Goal: Transaction & Acquisition: Purchase product/service

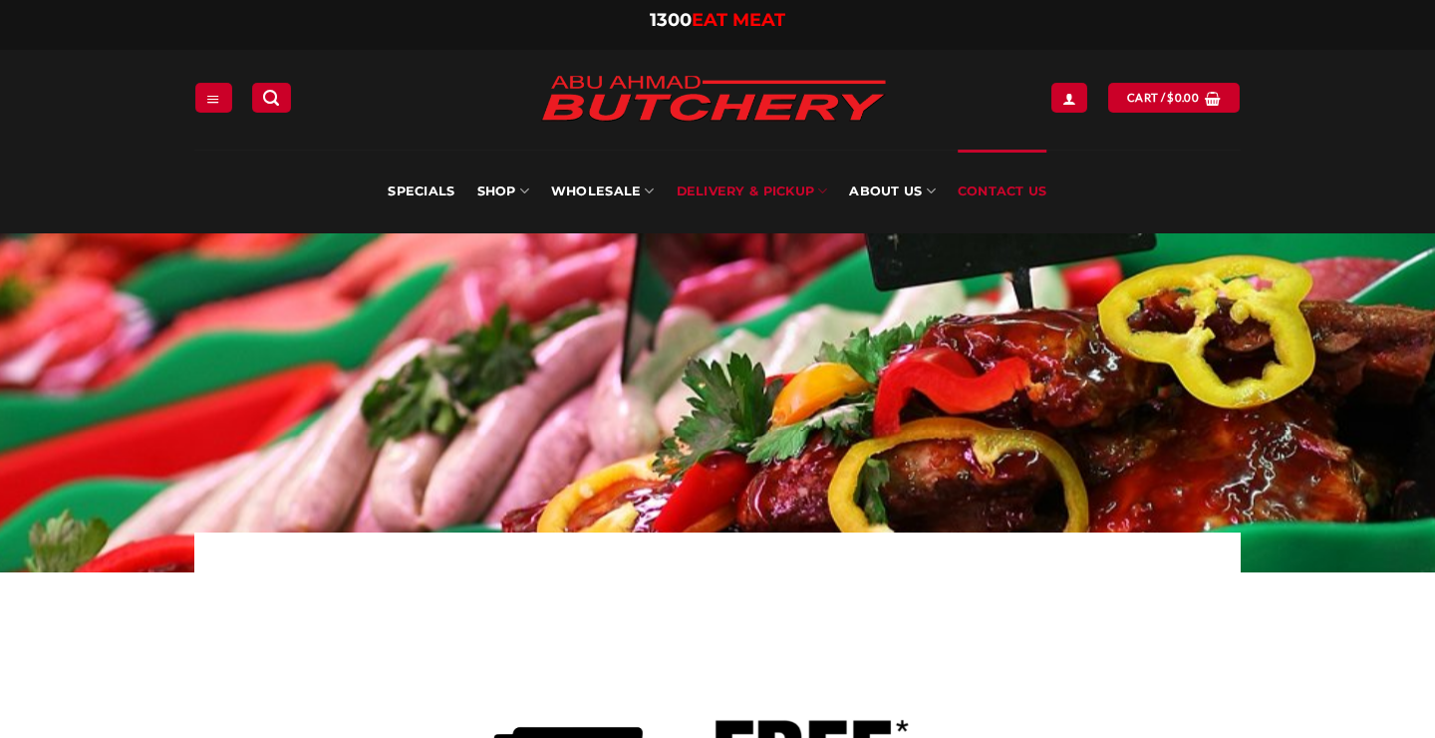
click at [989, 188] on link "Contact Us" at bounding box center [1003, 192] width 90 height 84
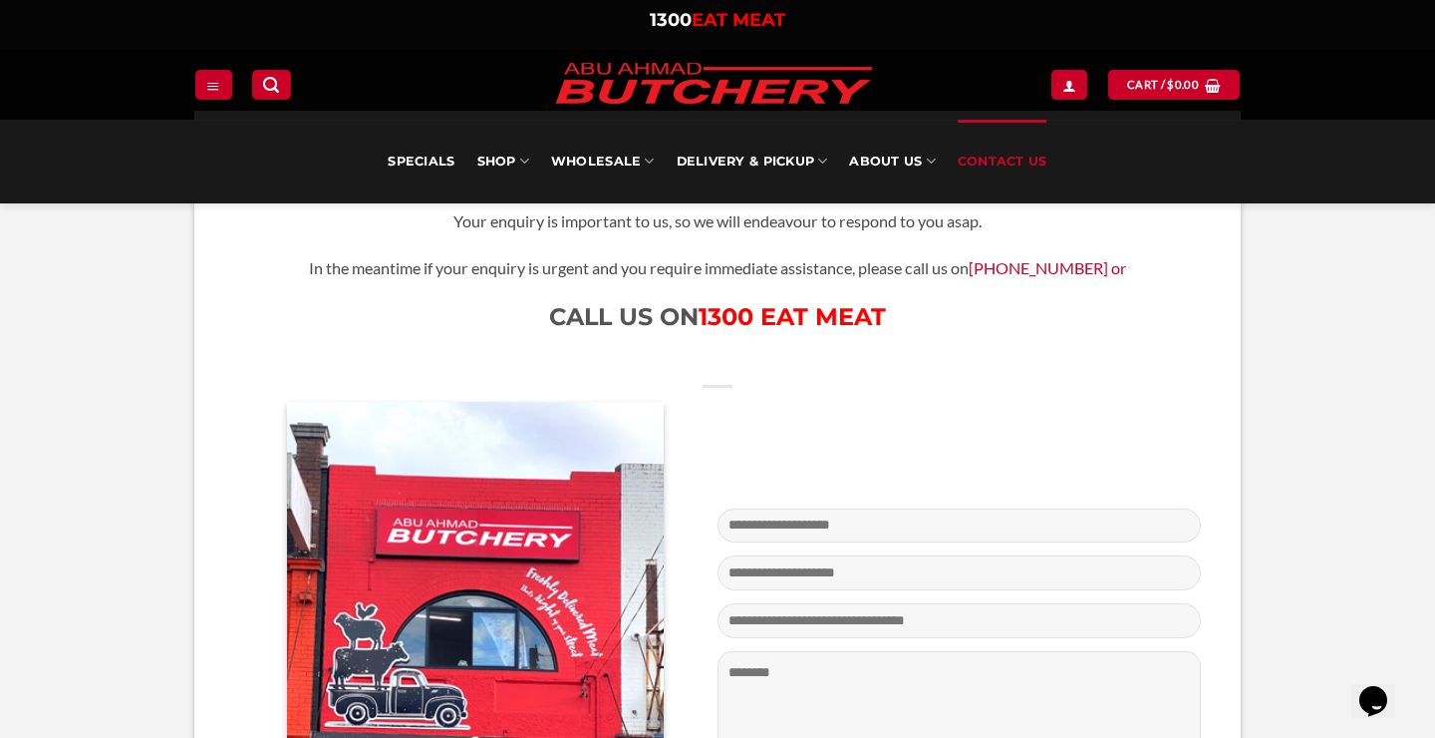
scroll to position [294, 0]
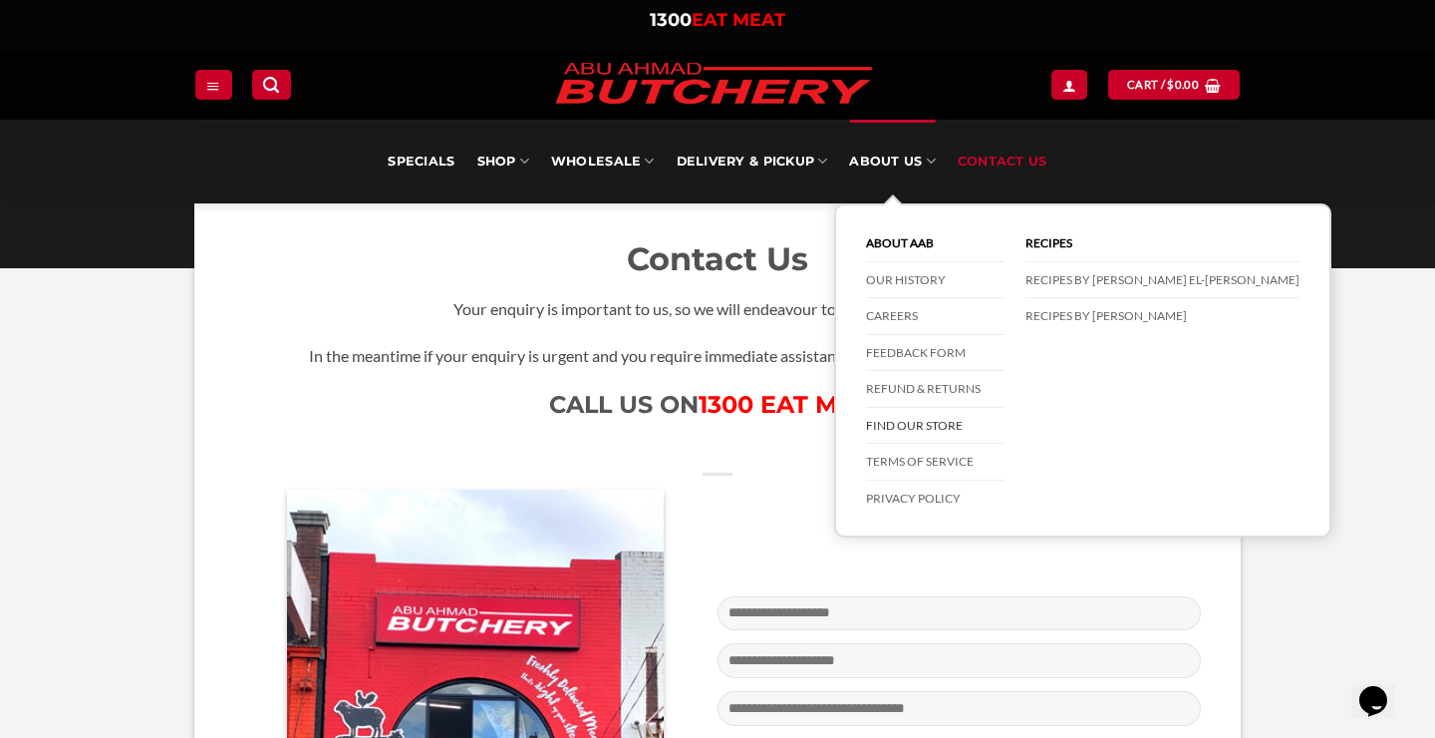
click at [910, 421] on link "Find our store" at bounding box center [935, 426] width 139 height 37
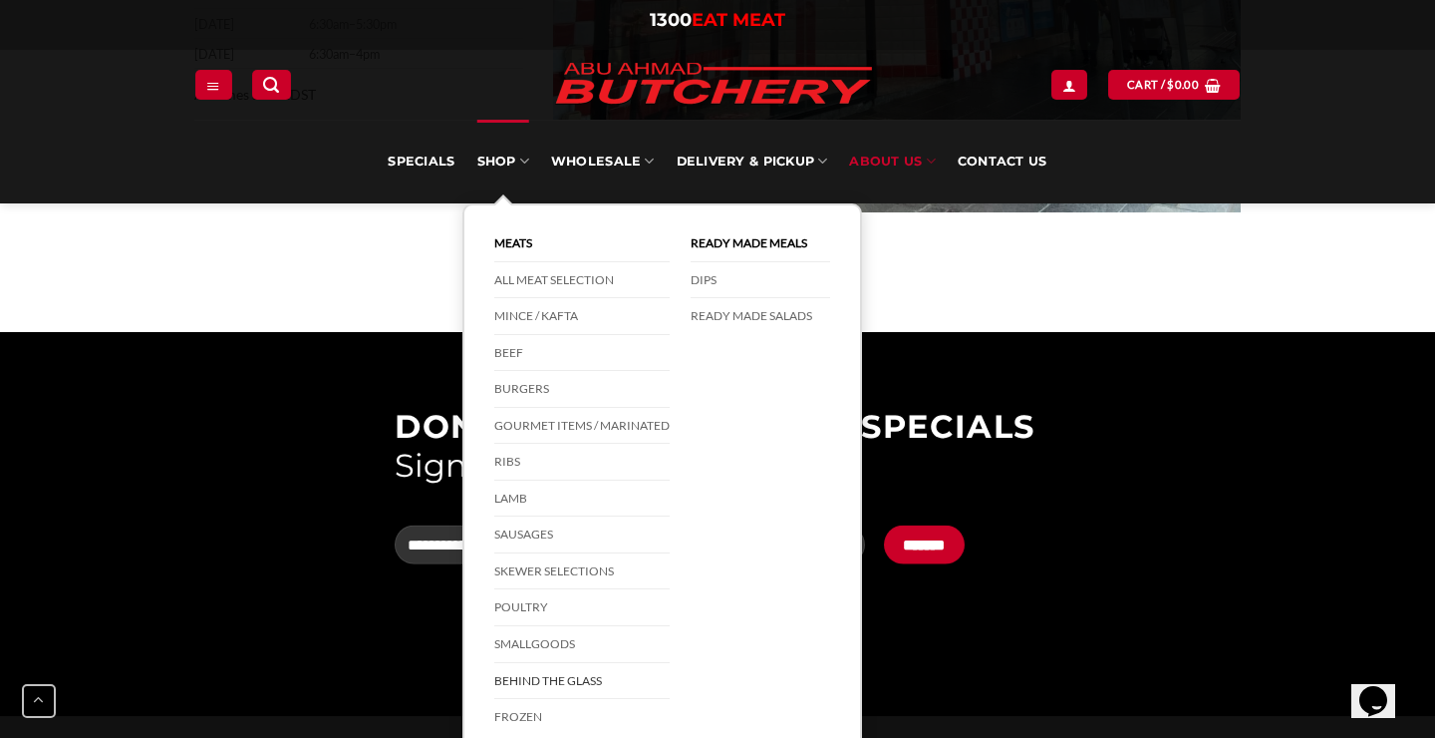
scroll to position [1096, 0]
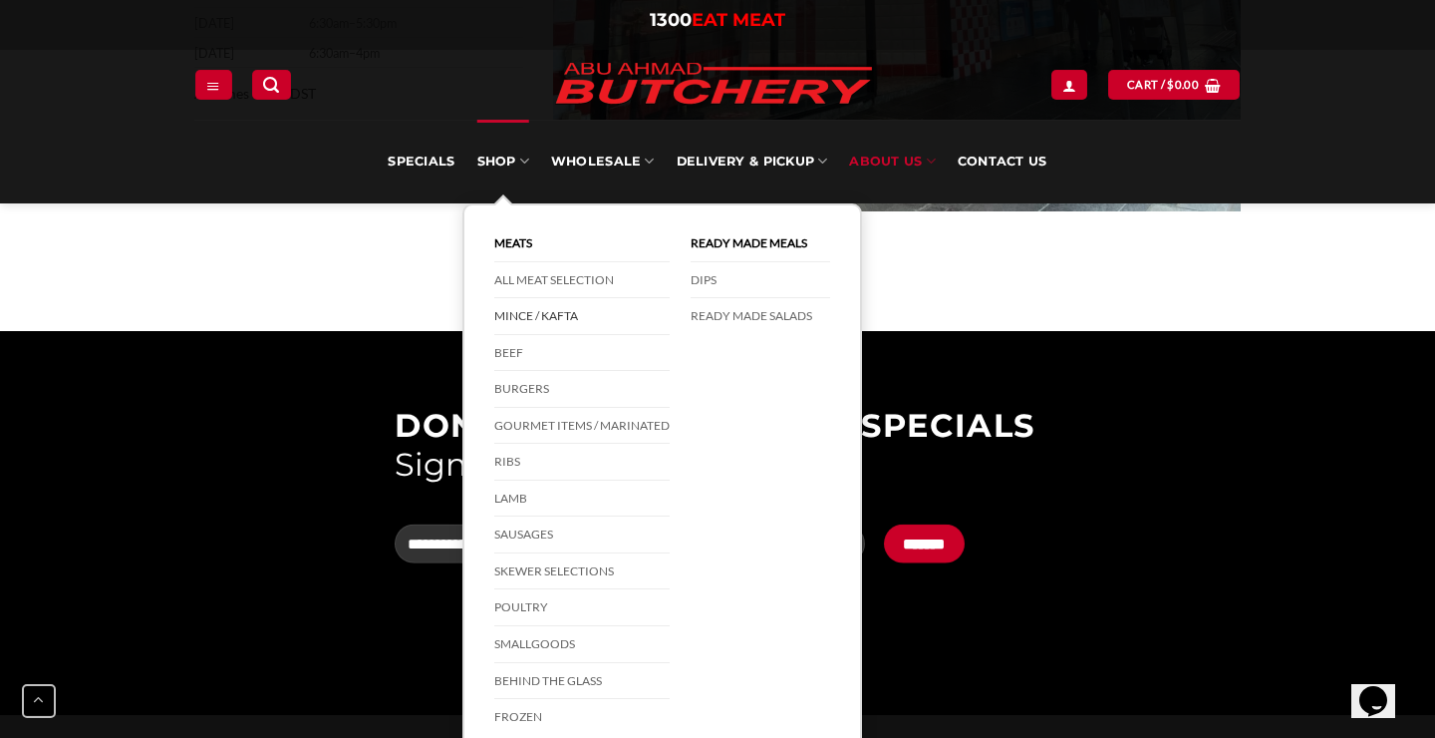
click at [541, 316] on link "Mince / Kafta" at bounding box center [581, 316] width 175 height 37
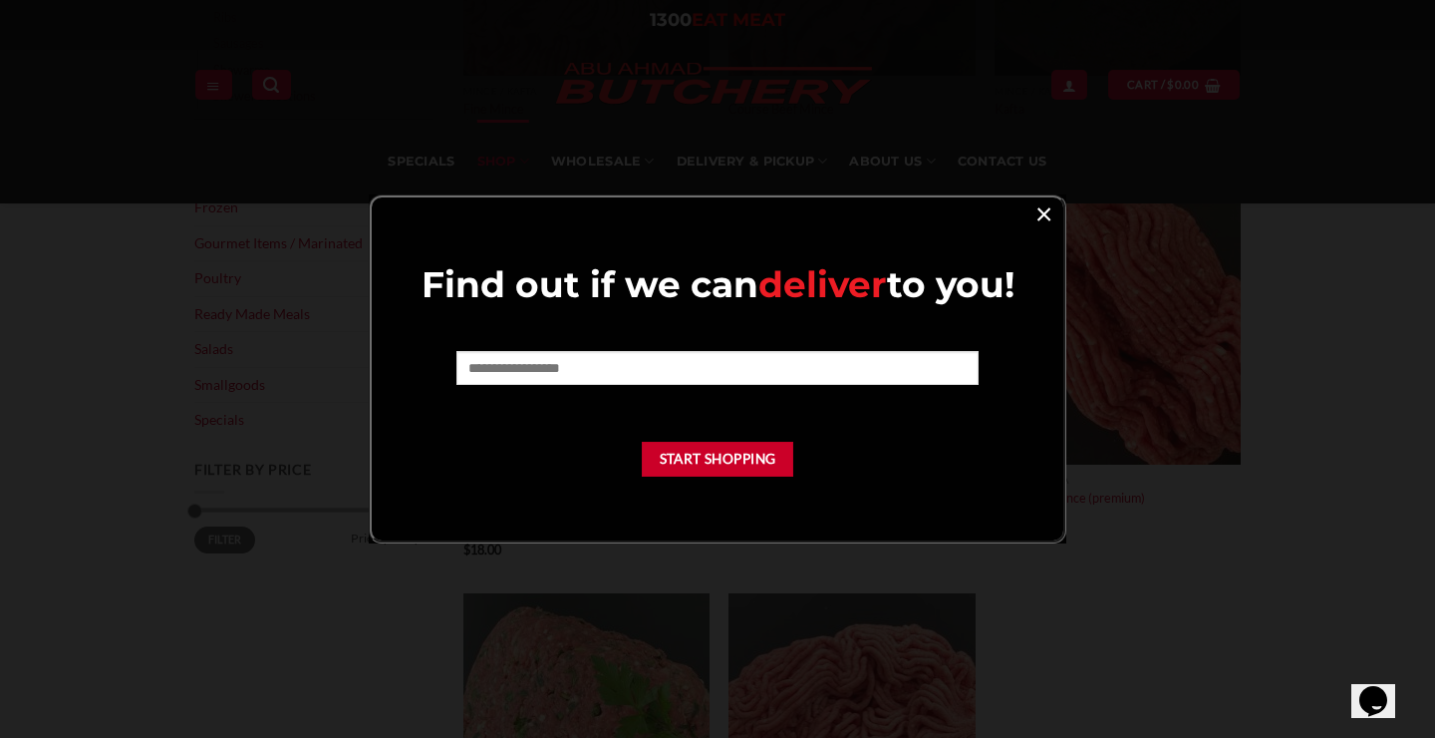
click at [1035, 217] on link "×" at bounding box center [1044, 212] width 29 height 27
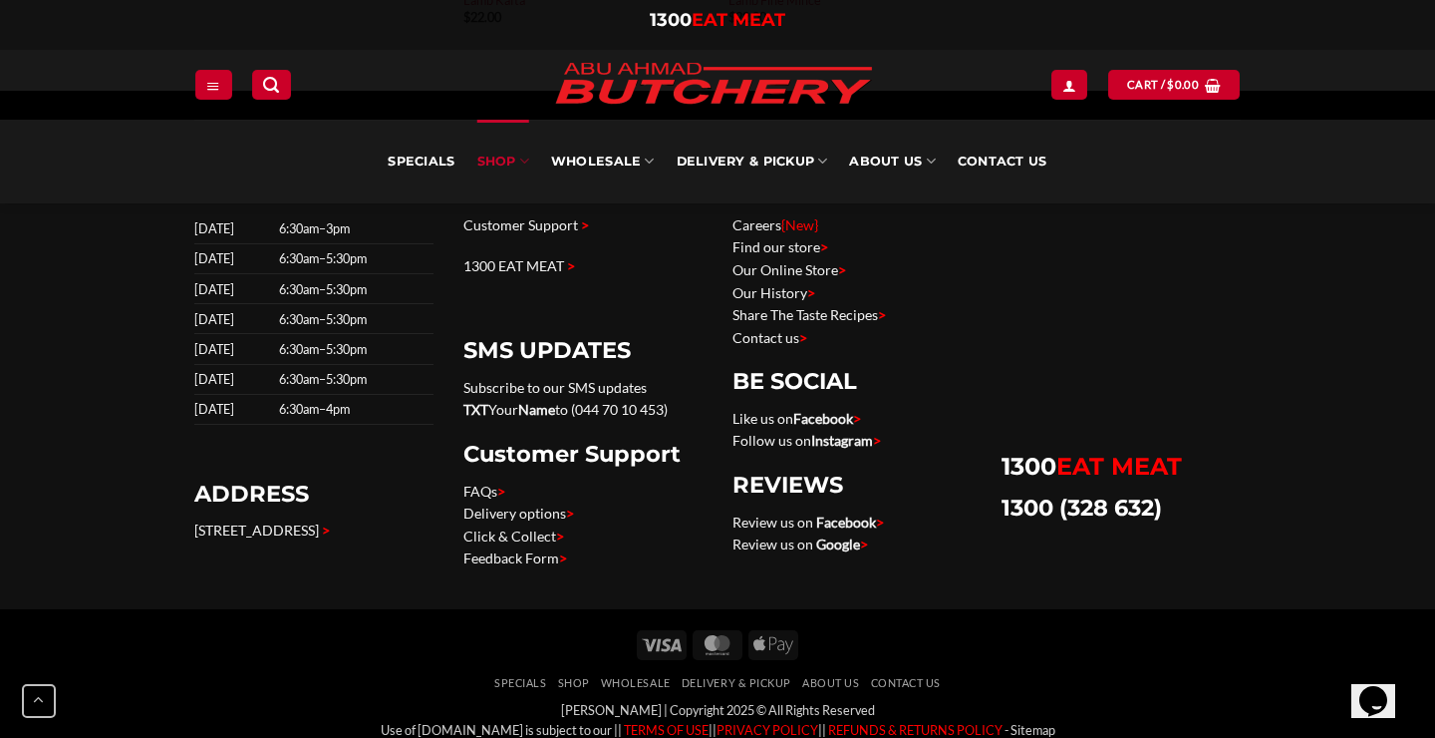
scroll to position [1469, 0]
